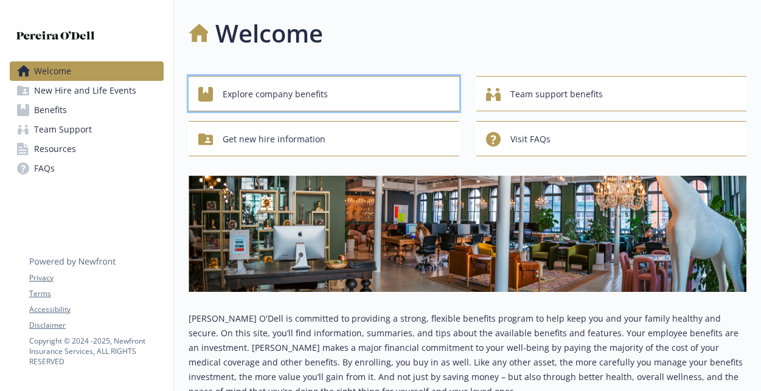
click at [310, 95] on span "Explore company benefits" at bounding box center [275, 94] width 105 height 23
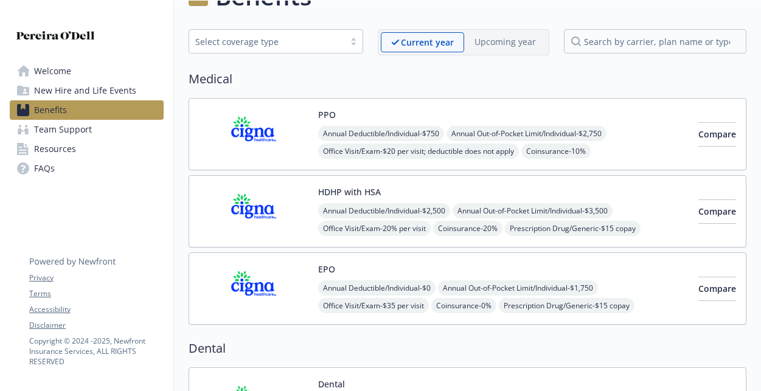
scroll to position [38, 0]
click at [317, 35] on div "Select coverage type" at bounding box center [266, 41] width 143 height 13
click at [412, 84] on h2 "Medical" at bounding box center [468, 78] width 558 height 18
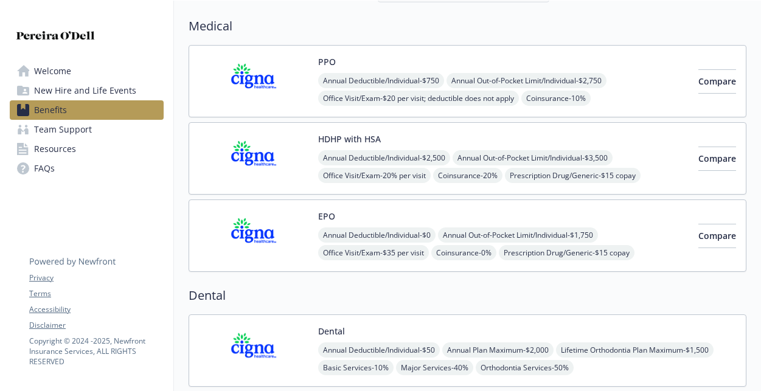
scroll to position [0, 0]
